Goal: Task Accomplishment & Management: Manage account settings

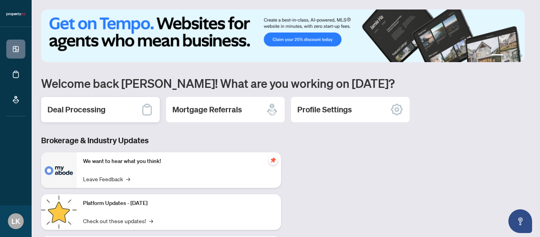
click at [96, 115] on div "Deal Processing" at bounding box center [100, 109] width 119 height 25
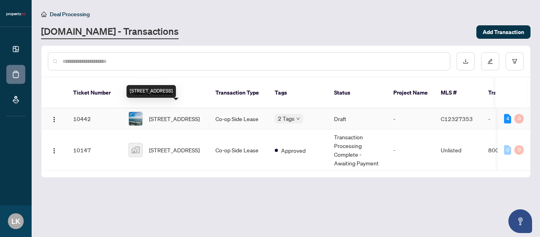
click at [161, 114] on span "[STREET_ADDRESS]" at bounding box center [174, 118] width 51 height 9
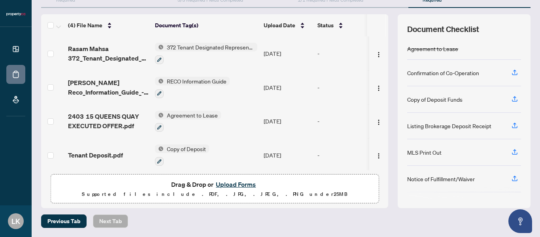
scroll to position [4, 0]
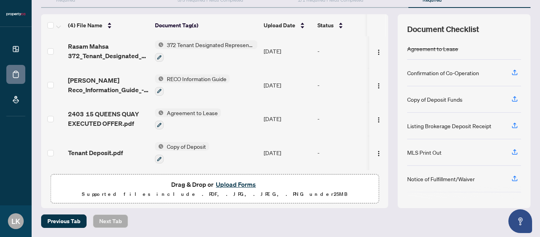
click at [233, 184] on button "Upload Forms" at bounding box center [235, 184] width 45 height 10
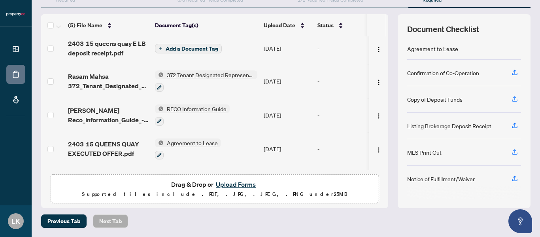
click at [186, 50] on span "Add a Document Tag" at bounding box center [192, 49] width 53 height 6
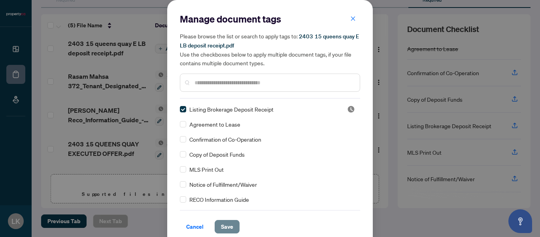
click at [226, 224] on span "Save" at bounding box center [227, 226] width 12 height 13
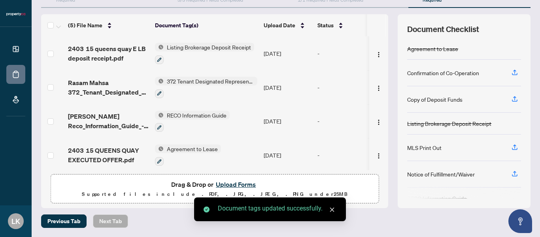
scroll to position [0, 0]
